Goal: Use online tool/utility: Utilize a website feature to perform a specific function

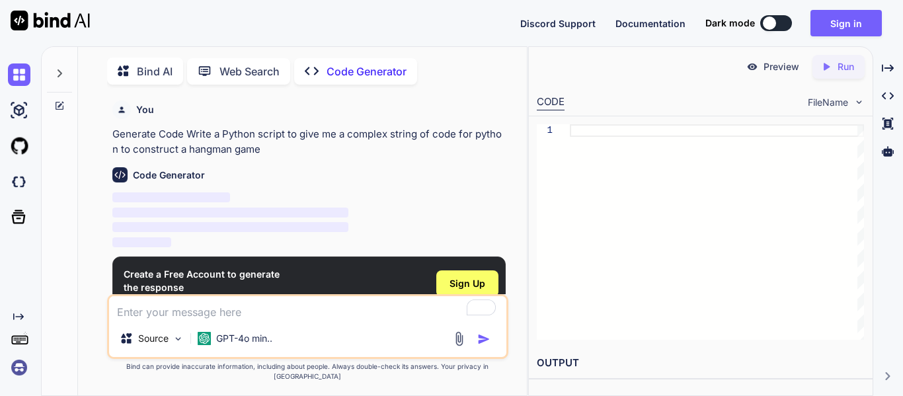
scroll to position [5, 0]
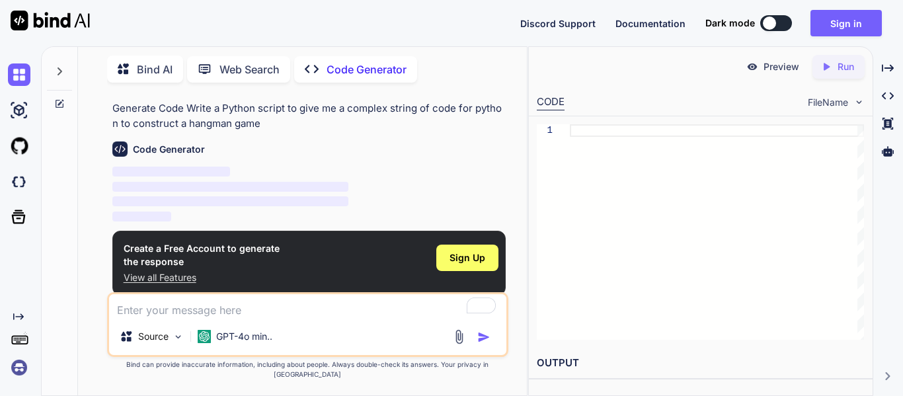
type textarea "x"
click at [163, 279] on p "View all Features" at bounding box center [202, 277] width 156 height 13
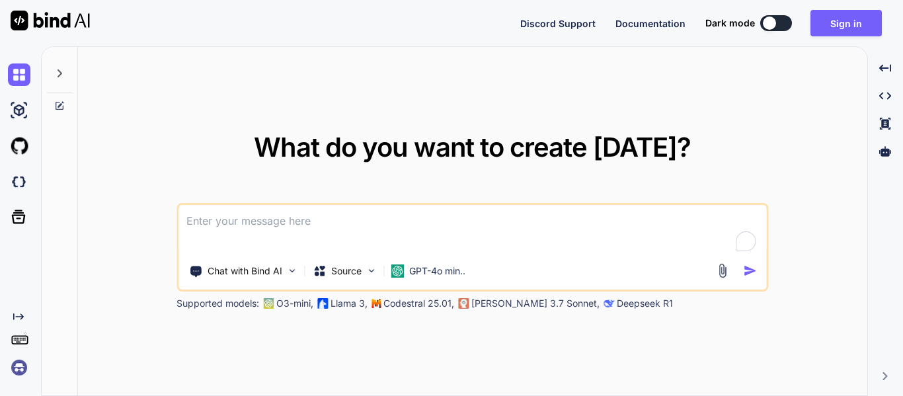
click at [278, 219] on textarea "To enrich screen reader interactions, please activate Accessibility in Grammarl…" at bounding box center [472, 229] width 588 height 49
type textarea "x"
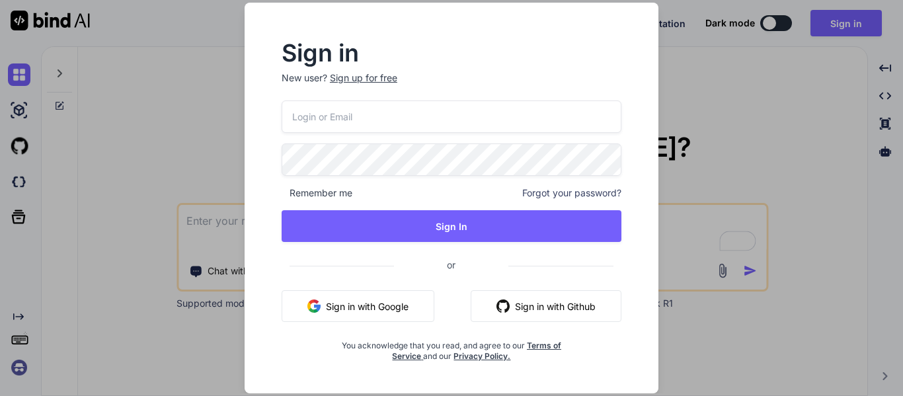
click at [210, 218] on div "Sign in New user? Sign up for free Remember me Forgot your password? Sign In or…" at bounding box center [451, 198] width 903 height 396
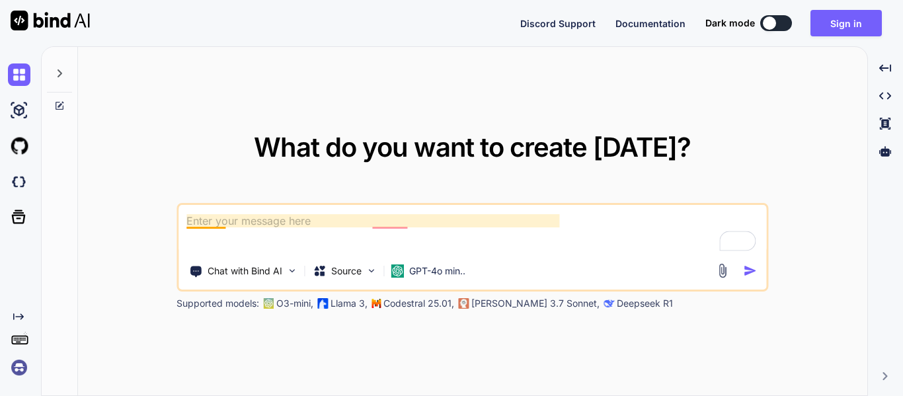
click at [210, 218] on textarea "To enrich screen reader interactions, please activate Accessibility in Grammarl…" at bounding box center [472, 229] width 588 height 49
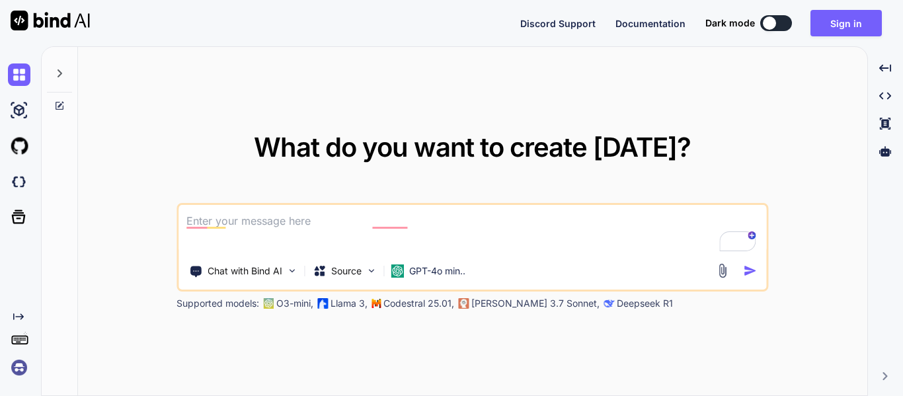
click at [746, 264] on img "button" at bounding box center [750, 271] width 14 height 14
